Goal: Information Seeking & Learning: Compare options

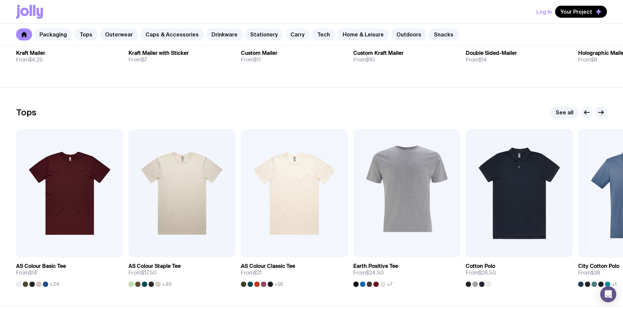
click at [293, 33] on link "Carry" at bounding box center [297, 34] width 25 height 12
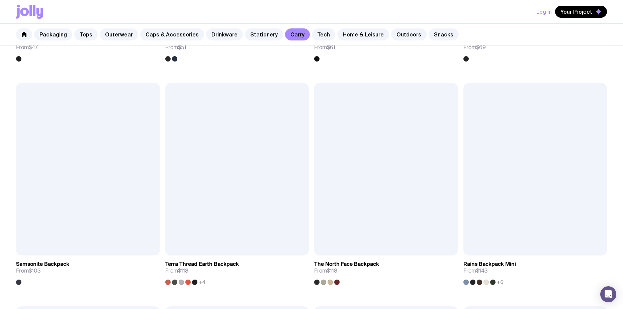
scroll to position [836, 0]
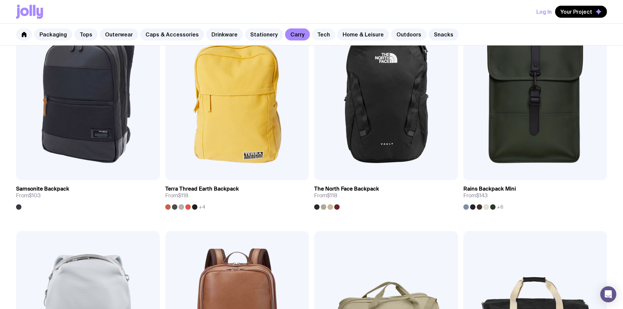
click at [313, 34] on link "Tech" at bounding box center [323, 34] width 23 height 12
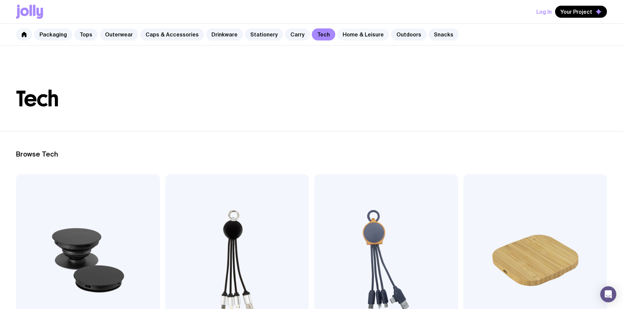
click at [355, 36] on link "Home & Leisure" at bounding box center [363, 34] width 52 height 12
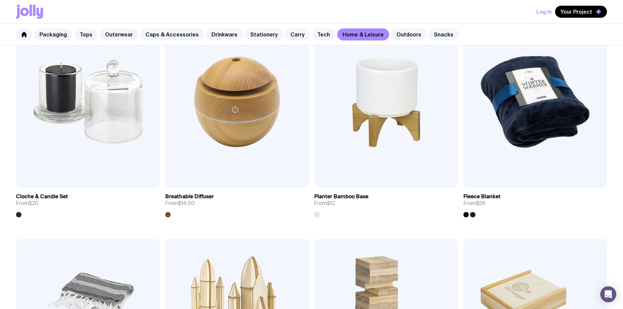
scroll to position [1074, 0]
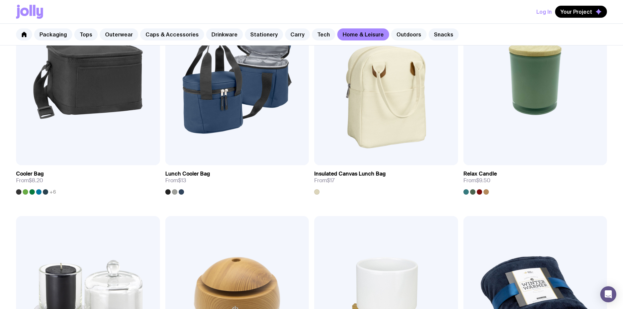
click at [398, 35] on link "Outdoors" at bounding box center [408, 34] width 35 height 12
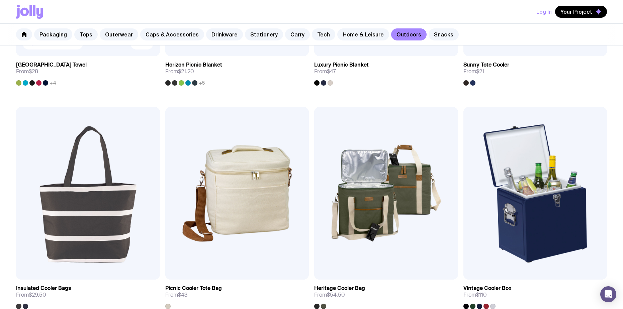
scroll to position [594, 0]
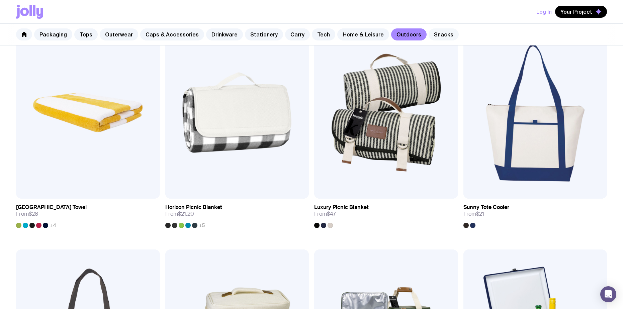
click at [431, 36] on link "Snacks" at bounding box center [443, 34] width 30 height 12
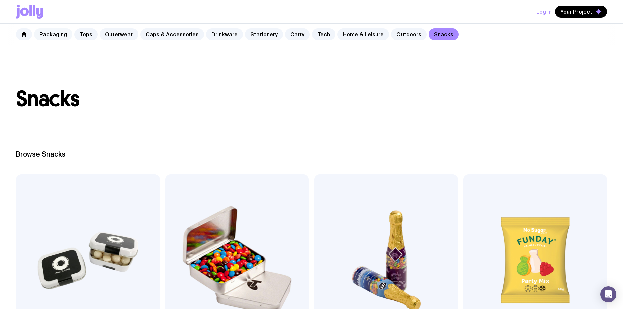
click at [49, 32] on link "Packaging" at bounding box center [53, 34] width 38 height 12
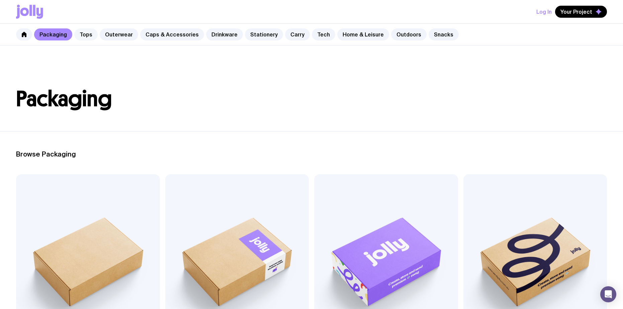
click at [87, 36] on link "Tops" at bounding box center [85, 34] width 23 height 12
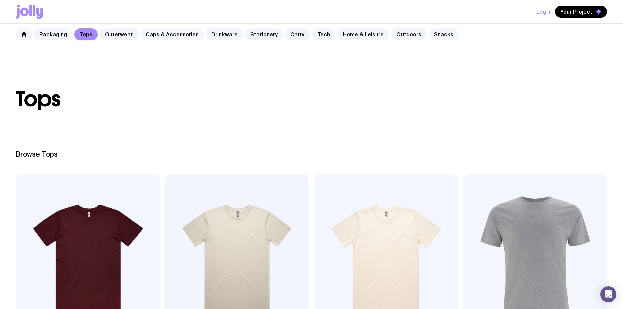
click at [158, 38] on link "Caps & Accessories" at bounding box center [172, 34] width 64 height 12
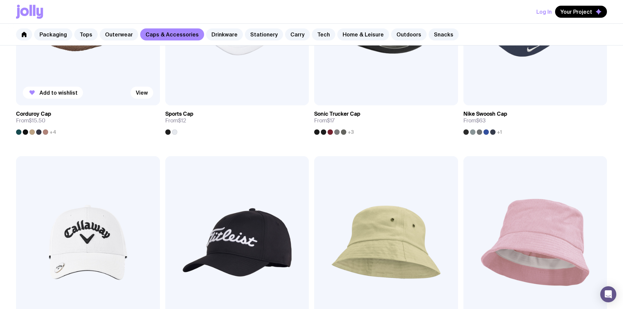
scroll to position [401, 0]
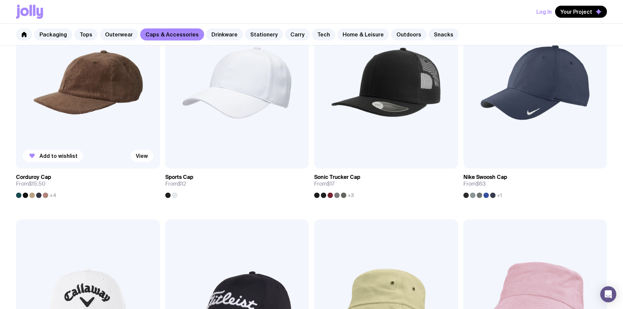
click at [51, 196] on span "+4" at bounding box center [53, 195] width 7 height 5
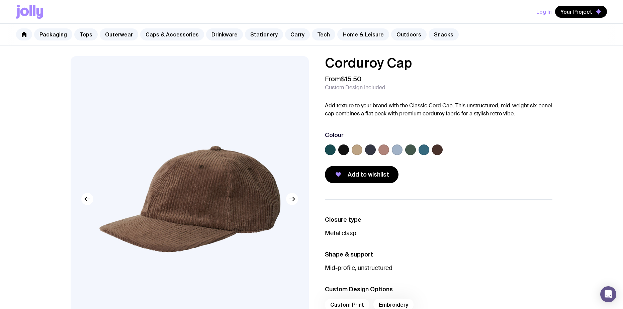
click at [373, 150] on label at bounding box center [370, 149] width 11 height 11
click at [0, 0] on input "radio" at bounding box center [0, 0] width 0 height 0
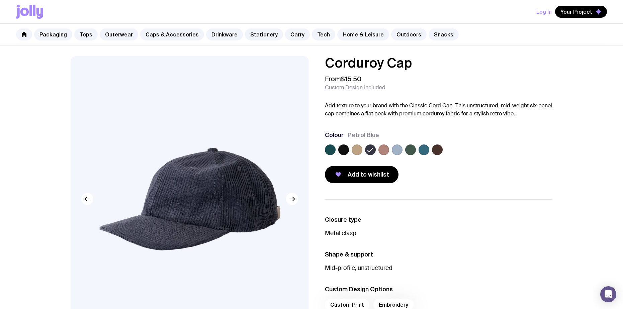
click at [354, 153] on label at bounding box center [357, 149] width 11 height 11
click at [0, 0] on input "radio" at bounding box center [0, 0] width 0 height 0
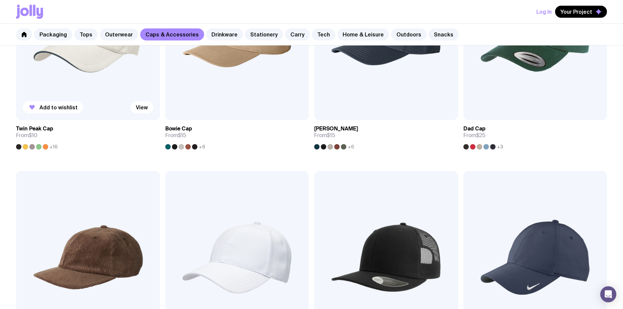
scroll to position [59, 0]
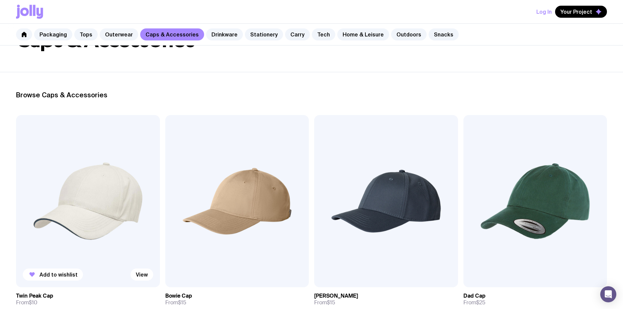
click at [70, 175] on img at bounding box center [88, 201] width 144 height 172
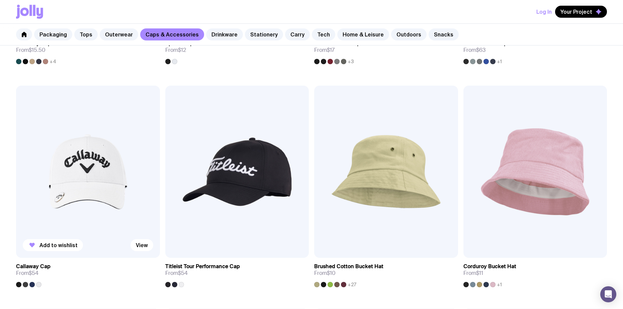
scroll to position [401, 0]
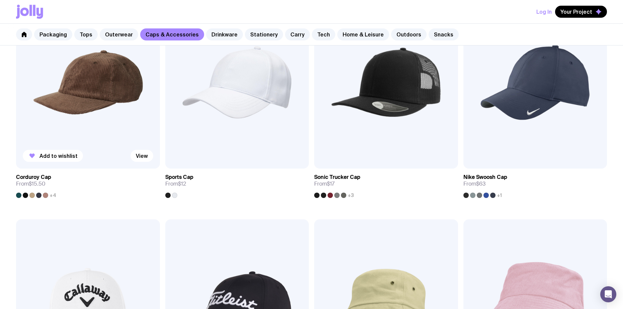
click at [119, 92] on img at bounding box center [88, 82] width 144 height 172
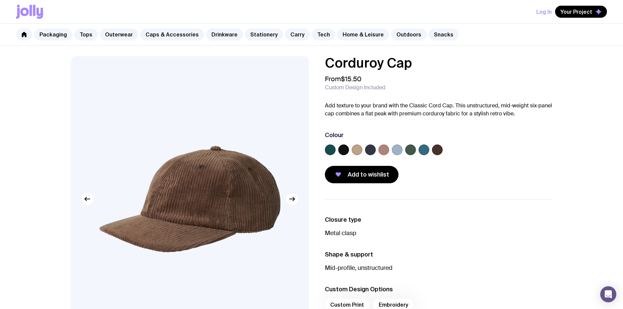
click at [328, 151] on label at bounding box center [330, 149] width 11 height 11
click at [0, 0] on input "radio" at bounding box center [0, 0] width 0 height 0
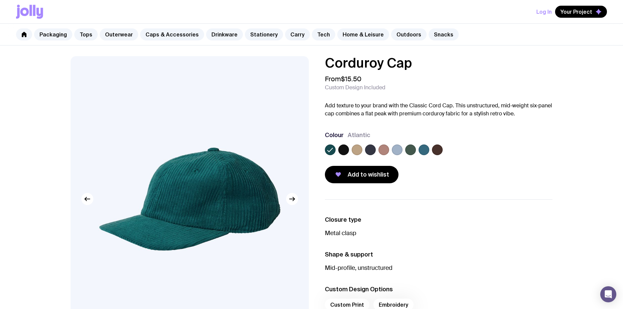
click at [345, 152] on label at bounding box center [343, 149] width 11 height 11
click at [0, 0] on input "radio" at bounding box center [0, 0] width 0 height 0
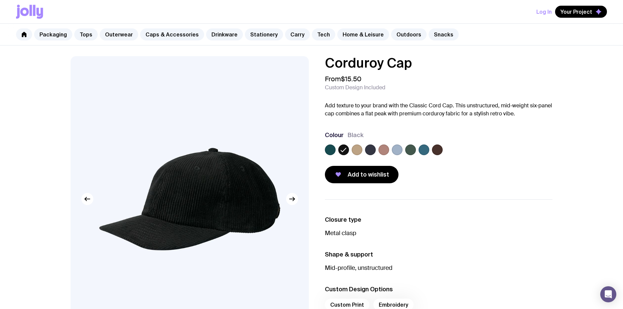
click at [356, 149] on label at bounding box center [357, 149] width 11 height 11
click at [0, 0] on input "radio" at bounding box center [0, 0] width 0 height 0
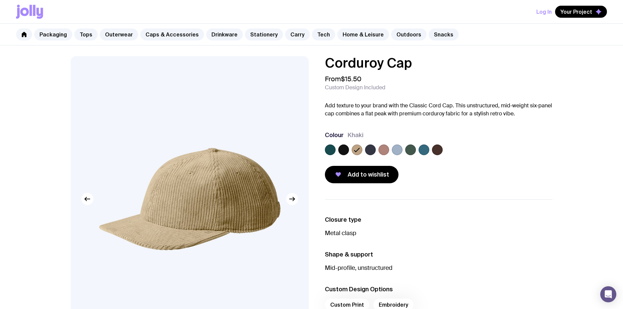
click at [369, 148] on label at bounding box center [370, 149] width 11 height 11
click at [0, 0] on input "radio" at bounding box center [0, 0] width 0 height 0
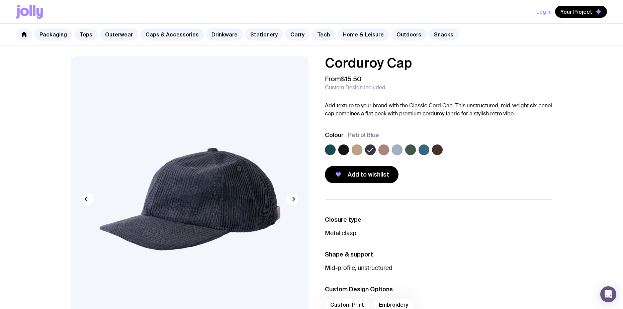
click at [383, 149] on label at bounding box center [383, 149] width 11 height 11
click at [0, 0] on input "radio" at bounding box center [0, 0] width 0 height 0
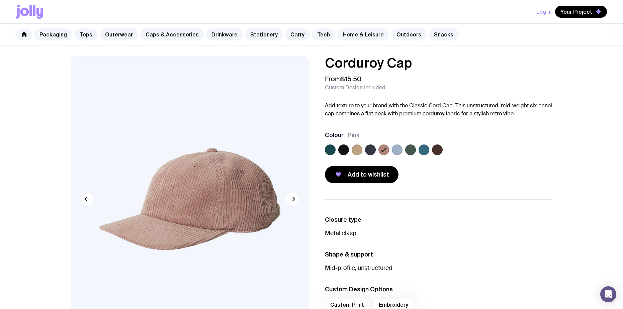
click at [400, 150] on label at bounding box center [397, 149] width 11 height 11
click at [0, 0] on input "radio" at bounding box center [0, 0] width 0 height 0
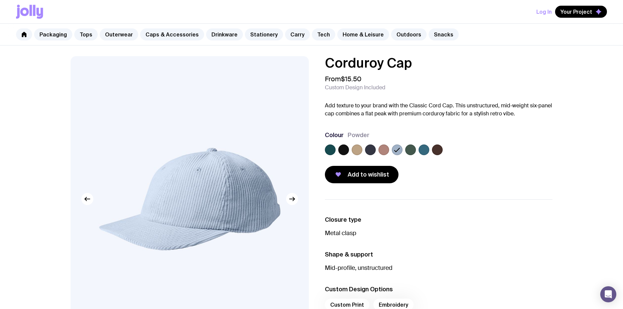
click at [413, 150] on label at bounding box center [410, 149] width 11 height 11
click at [0, 0] on input "radio" at bounding box center [0, 0] width 0 height 0
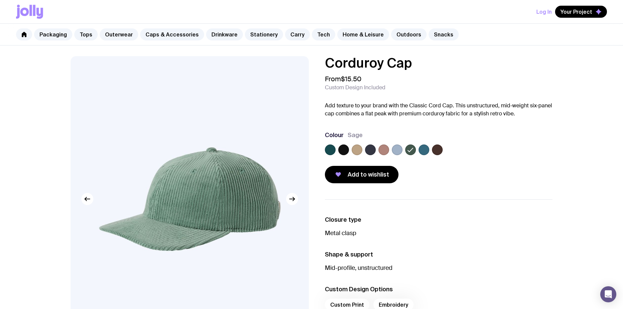
click at [428, 150] on label at bounding box center [423, 149] width 11 height 11
click at [0, 0] on input "radio" at bounding box center [0, 0] width 0 height 0
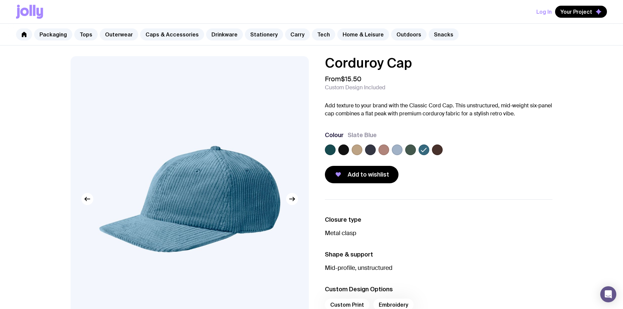
click at [437, 149] on label at bounding box center [437, 149] width 11 height 11
click at [0, 0] on input "radio" at bounding box center [0, 0] width 0 height 0
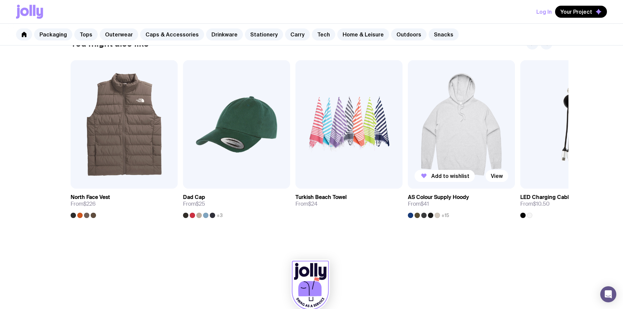
scroll to position [329, 0]
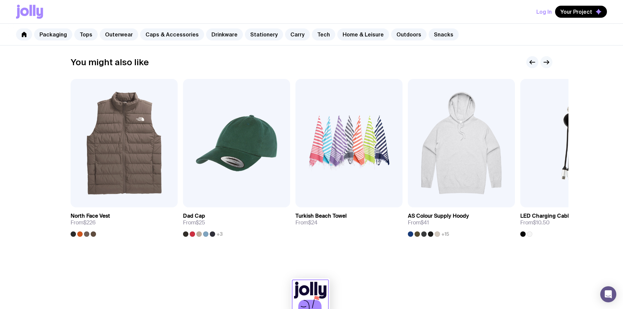
click at [549, 65] on icon "button" at bounding box center [546, 62] width 8 height 8
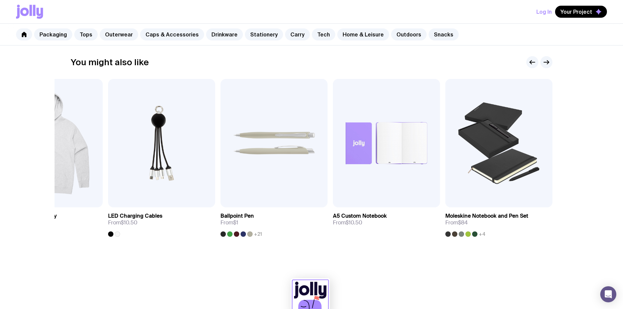
scroll to position [0, 0]
click at [552, 67] on div at bounding box center [539, 62] width 26 height 12
